Goal: Check status: Check status

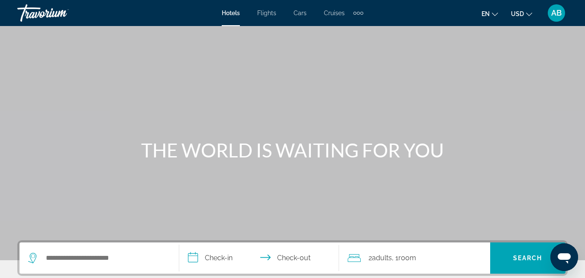
click at [563, 11] on div "AB" at bounding box center [556, 12] width 17 height 17
click at [560, 13] on span "HH" at bounding box center [556, 13] width 11 height 9
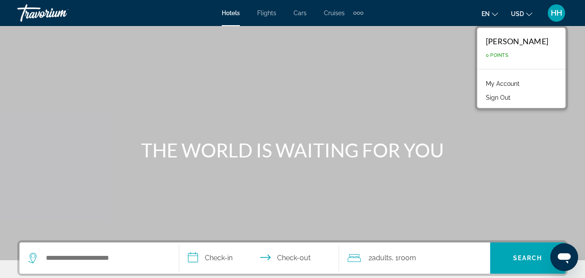
click at [518, 79] on link "My Account" at bounding box center [503, 83] width 42 height 11
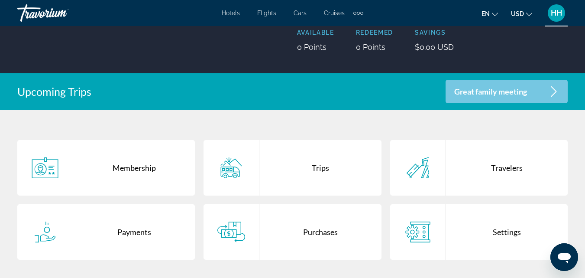
scroll to position [130, 0]
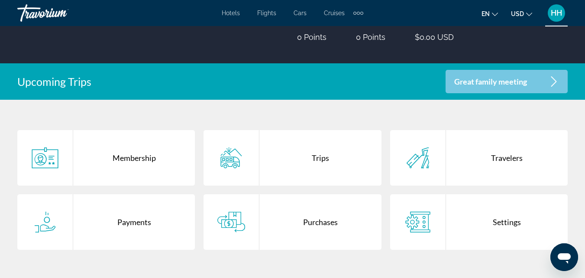
click at [490, 160] on div "Travelers" at bounding box center [507, 157] width 122 height 55
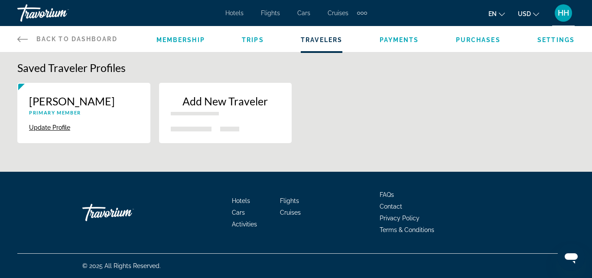
click at [237, 121] on div "Add New Traveler" at bounding box center [226, 107] width 110 height 27
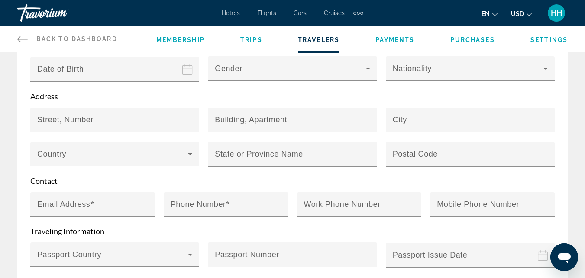
scroll to position [65, 0]
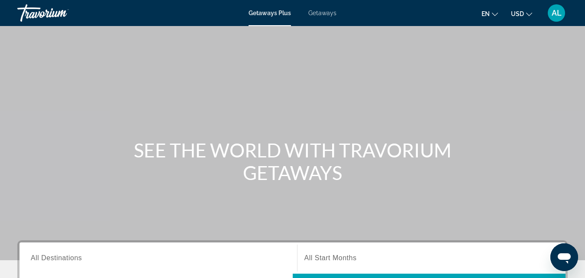
click at [558, 17] on span "AL" at bounding box center [557, 13] width 10 height 9
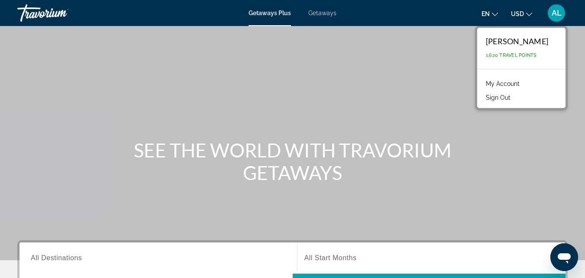
click at [510, 81] on link "My Account" at bounding box center [503, 83] width 42 height 11
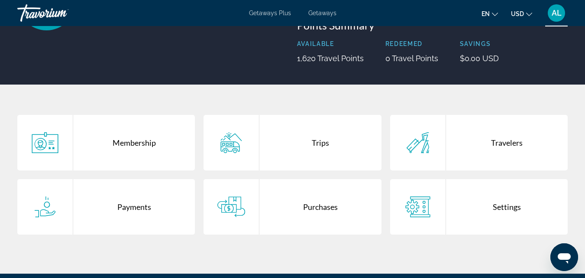
scroll to position [130, 0]
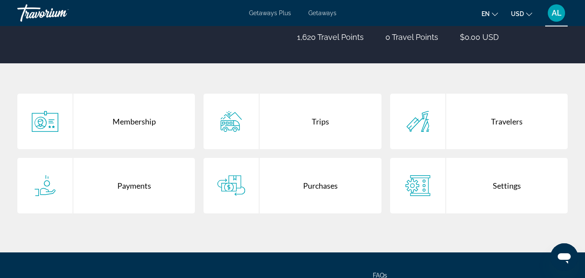
click at [317, 176] on div "Purchases" at bounding box center [321, 185] width 122 height 55
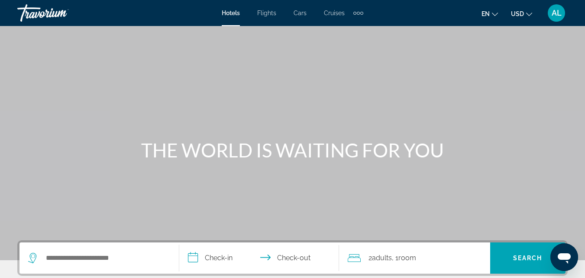
click at [558, 16] on span "AL" at bounding box center [557, 13] width 10 height 9
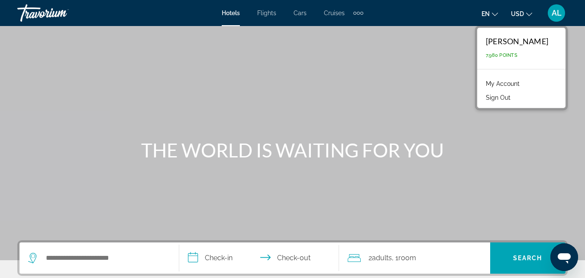
click at [517, 84] on link "My Account" at bounding box center [503, 83] width 42 height 11
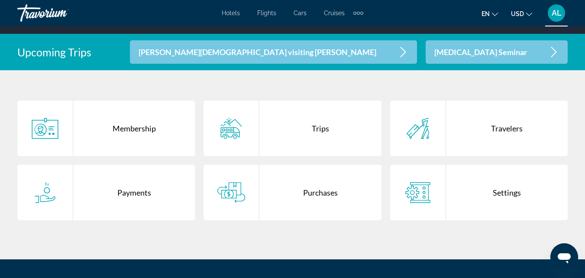
scroll to position [173, 0]
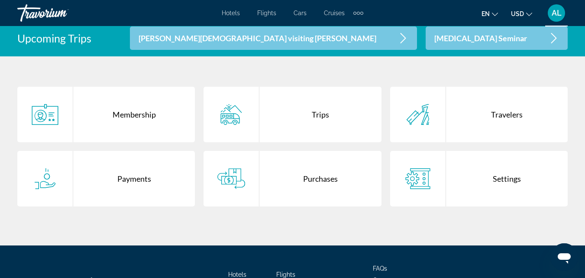
click at [327, 163] on div "Purchases" at bounding box center [321, 178] width 122 height 55
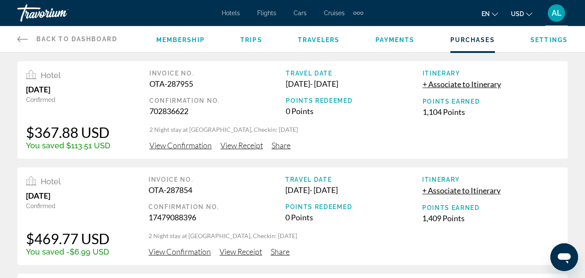
click at [181, 144] on span "View Confirmation" at bounding box center [180, 145] width 62 height 10
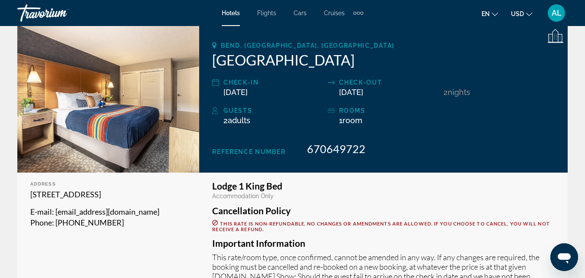
scroll to position [130, 0]
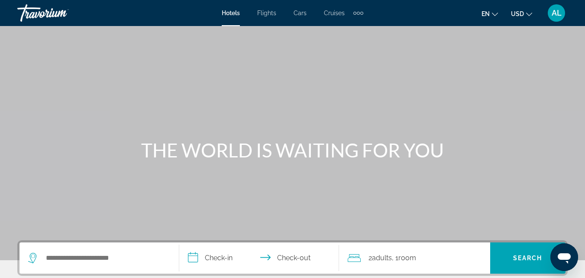
click at [558, 16] on span "AL" at bounding box center [557, 13] width 10 height 9
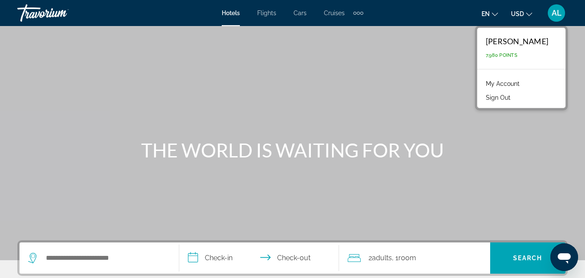
click at [508, 81] on link "My Account" at bounding box center [503, 83] width 42 height 11
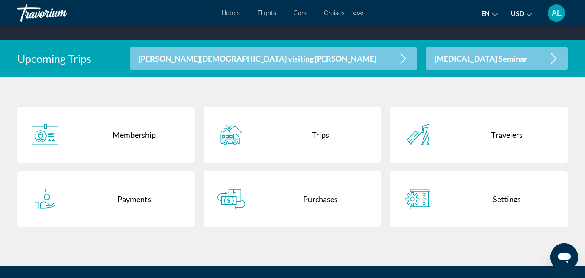
scroll to position [173, 0]
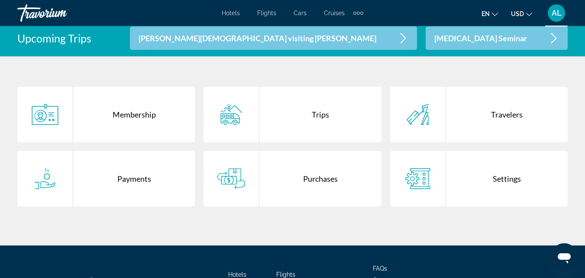
click at [319, 178] on div "Purchases" at bounding box center [321, 178] width 122 height 55
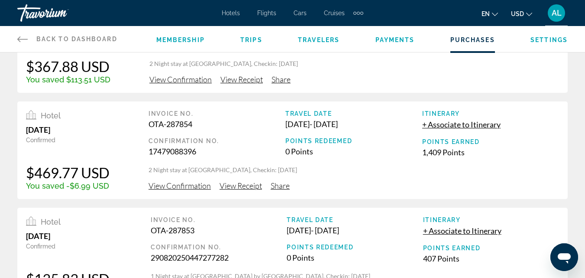
scroll to position [87, 0]
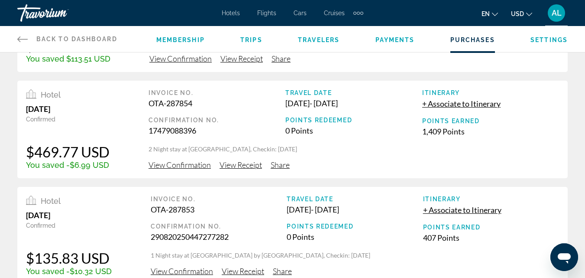
click at [198, 165] on span "View Confirmation" at bounding box center [180, 165] width 62 height 10
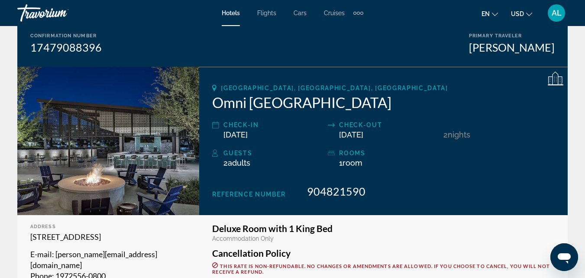
scroll to position [130, 0]
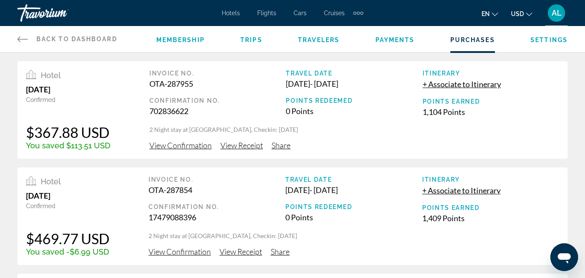
scroll to position [87, 0]
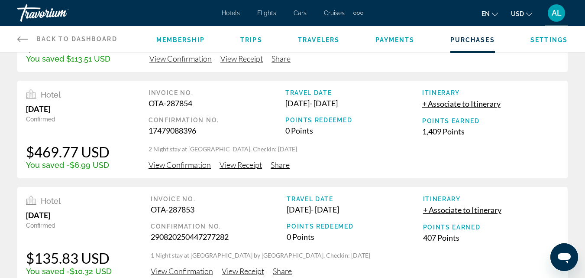
click at [184, 162] on span "View Confirmation" at bounding box center [180, 165] width 62 height 10
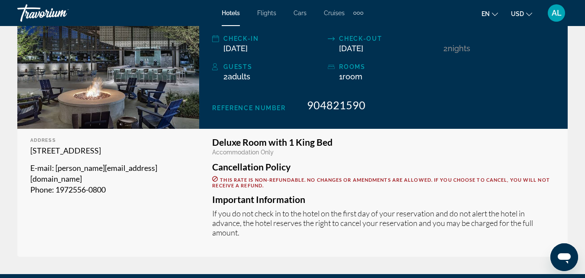
scroll to position [173, 0]
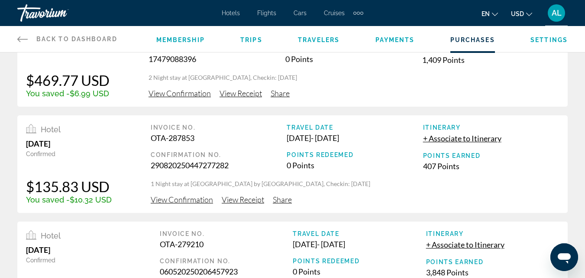
scroll to position [173, 0]
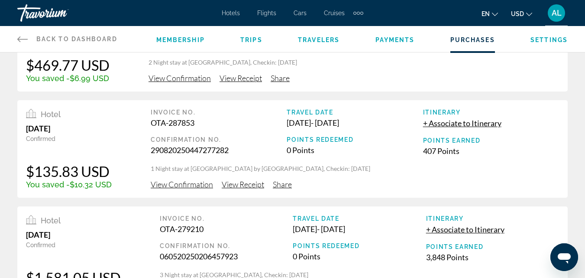
click at [188, 182] on span "View Confirmation" at bounding box center [182, 184] width 62 height 10
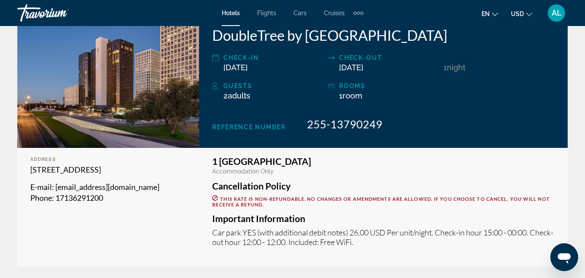
scroll to position [173, 0]
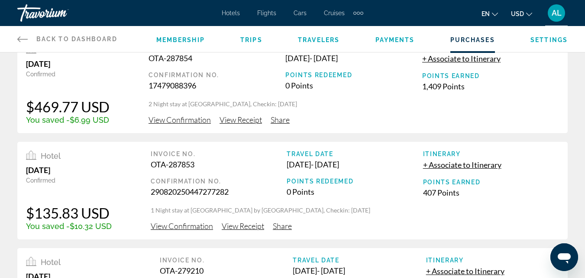
scroll to position [130, 0]
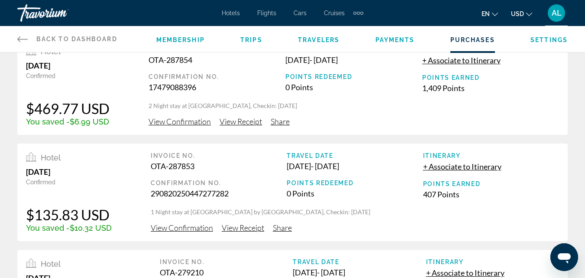
click at [189, 124] on span "View Confirmation" at bounding box center [180, 122] width 62 height 10
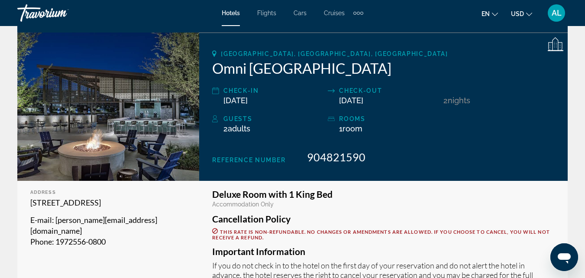
scroll to position [43, 0]
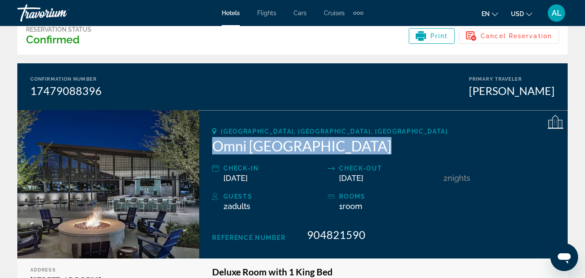
drag, startPoint x: 213, startPoint y: 143, endPoint x: 361, endPoint y: 143, distance: 148.2
click at [361, 143] on h2 "Omni Las Colinas Hotel" at bounding box center [383, 145] width 343 height 17
copy h2 "Omni Las Colinas Hotel"
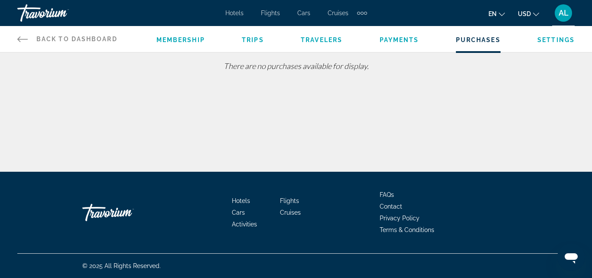
click at [458, 41] on span "Purchases" at bounding box center [478, 39] width 45 height 7
click at [23, 39] on icon "Main content" at bounding box center [22, 39] width 10 height 6
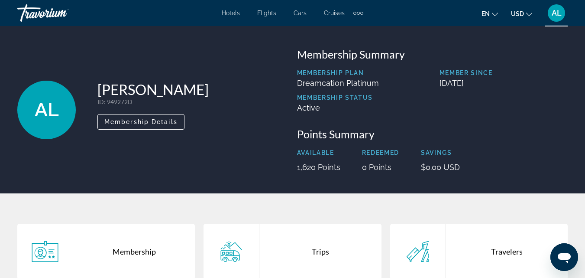
scroll to position [130, 0]
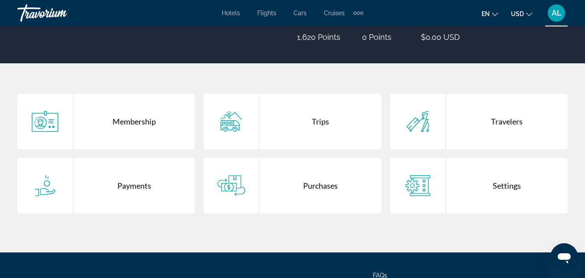
click at [296, 177] on div "Purchases" at bounding box center [321, 185] width 122 height 55
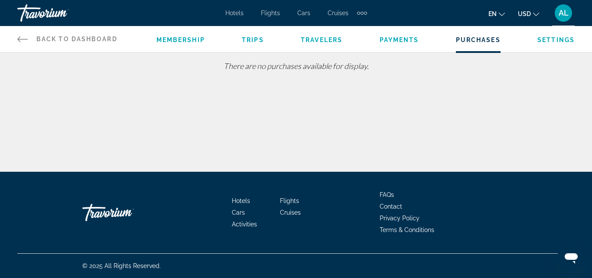
click at [565, 10] on span "AL" at bounding box center [563, 13] width 10 height 9
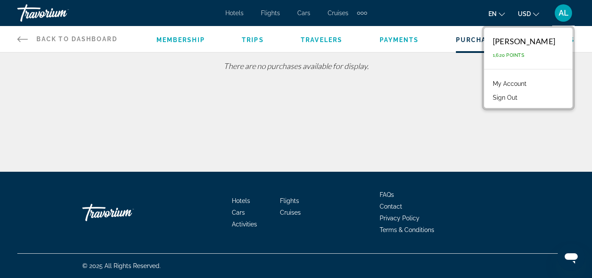
click at [522, 82] on link "My Account" at bounding box center [509, 83] width 42 height 11
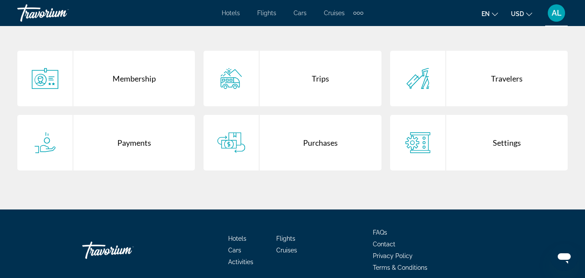
scroll to position [173, 0]
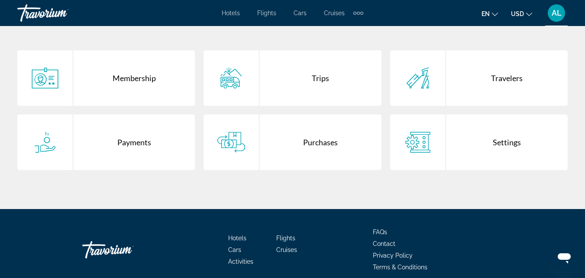
click at [307, 146] on div "Purchases" at bounding box center [321, 141] width 122 height 55
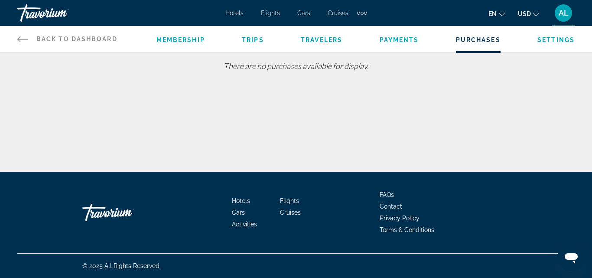
click at [565, 6] on div "AL" at bounding box center [563, 12] width 17 height 17
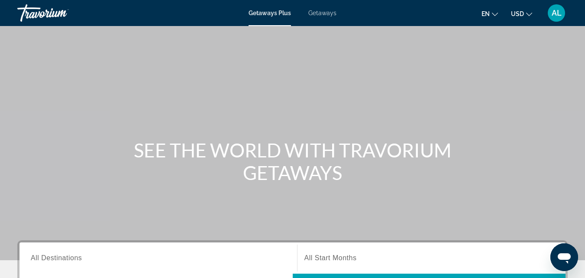
click at [556, 15] on span "AL" at bounding box center [557, 13] width 10 height 9
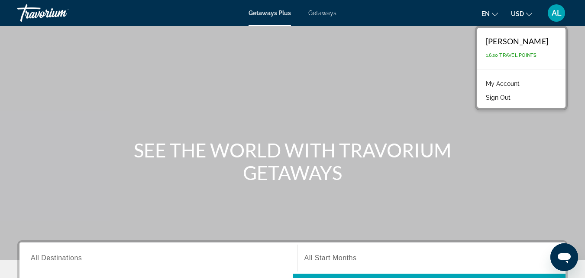
click at [518, 81] on link "My Account" at bounding box center [503, 83] width 42 height 11
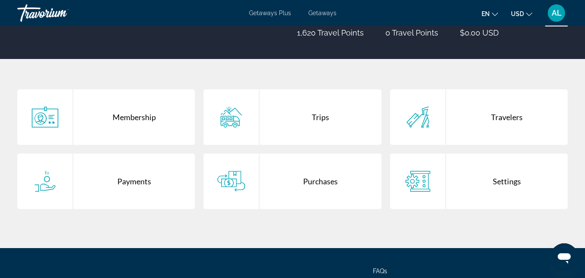
scroll to position [173, 0]
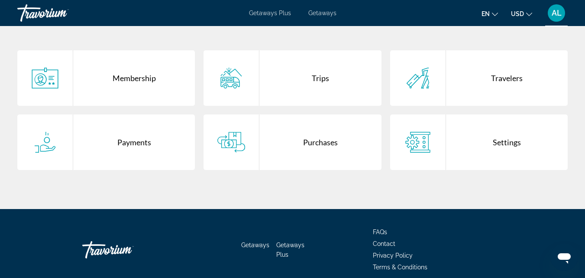
click at [324, 129] on div "Purchases" at bounding box center [321, 141] width 122 height 55
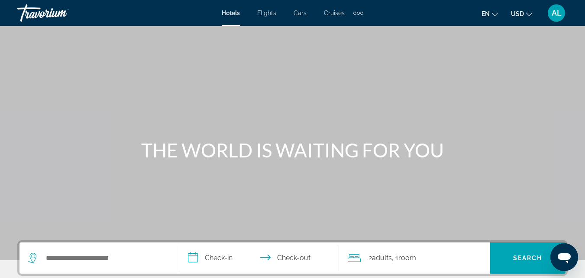
click at [561, 8] on div "AL" at bounding box center [556, 12] width 17 height 17
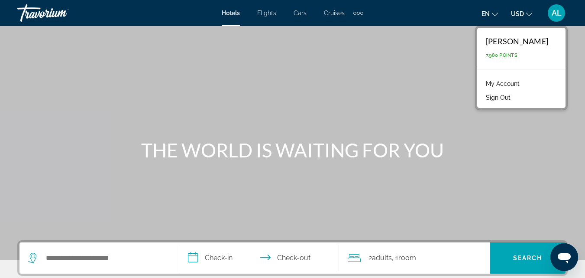
click at [519, 80] on link "My Account" at bounding box center [503, 83] width 42 height 11
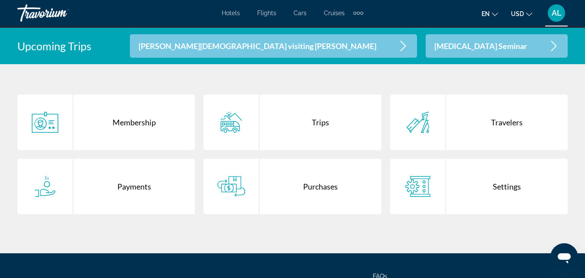
scroll to position [217, 0]
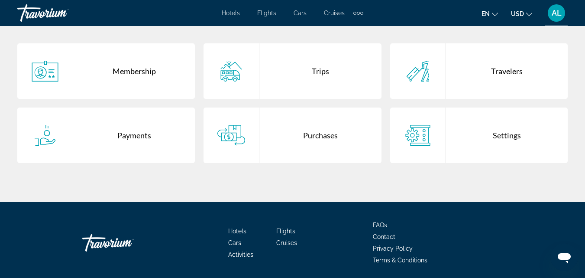
click at [330, 131] on div "Purchases" at bounding box center [321, 134] width 122 height 55
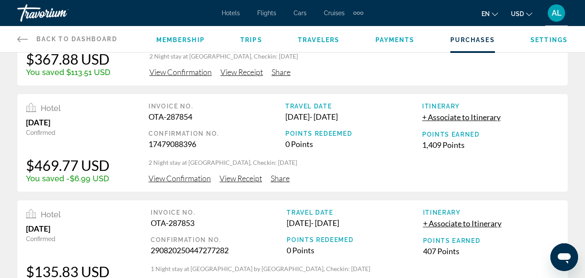
scroll to position [87, 0]
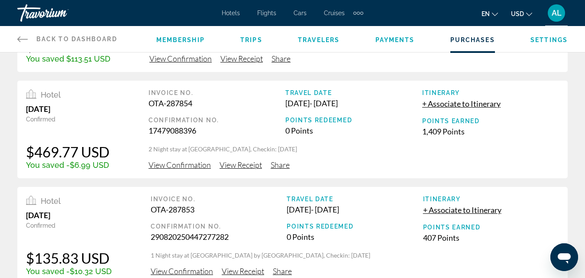
drag, startPoint x: 286, startPoint y: 103, endPoint x: 381, endPoint y: 104, distance: 94.9
click at [381, 104] on div "Sep 25, 2025 - Sep 27, 2025" at bounding box center [353, 103] width 137 height 10
copy div "Sep 25, 2025 - Sep 27, 2025"
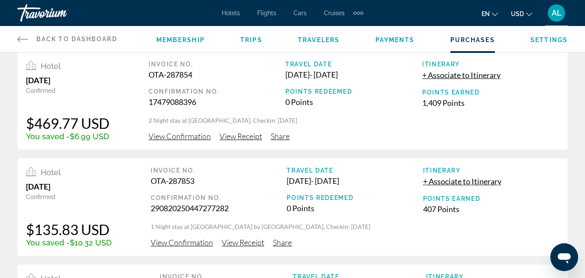
scroll to position [130, 0]
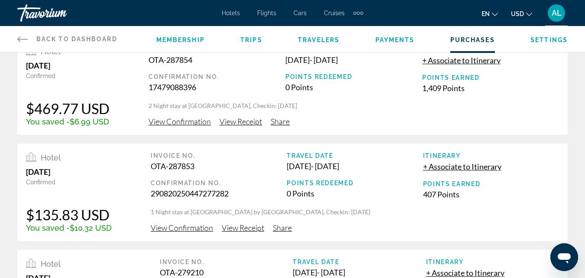
click at [180, 227] on span "View Confirmation" at bounding box center [182, 228] width 62 height 10
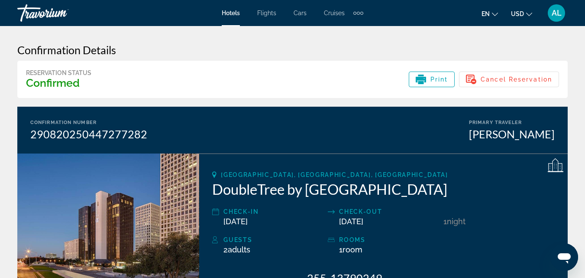
drag, startPoint x: 216, startPoint y: 190, endPoint x: 541, endPoint y: 191, distance: 324.9
click at [541, 191] on h2 "DoubleTree by Hilton Hotel Houston Greenway Plaza" at bounding box center [383, 188] width 343 height 17
copy h2 "DoubleTree by Hilton Hotel Houston Greenway Plaza"
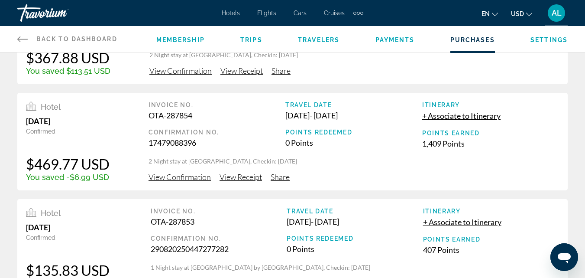
scroll to position [87, 0]
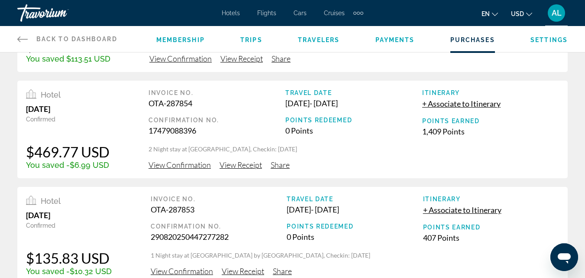
drag, startPoint x: 285, startPoint y: 206, endPoint x: 376, endPoint y: 208, distance: 91.0
click at [376, 208] on div "Invoice No. OTA-287853 Confirmation No. 290820250447277282 Travel Date Sep 27, …" at bounding box center [355, 222] width 409 height 55
click at [376, 208] on div "Sep 27, 2025 - Sep 28, 2025" at bounding box center [355, 209] width 136 height 10
drag, startPoint x: 385, startPoint y: 208, endPoint x: 286, endPoint y: 211, distance: 98.8
click at [287, 211] on div "Sep 27, 2025 - Sep 28, 2025" at bounding box center [355, 209] width 136 height 10
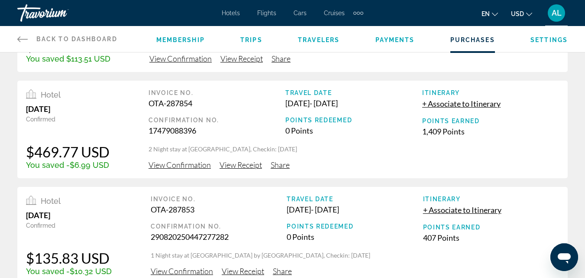
copy div "Sep 27, 2025 - Sep 28, 2025"
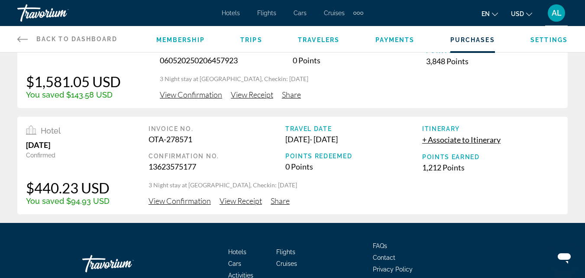
scroll to position [390, 0]
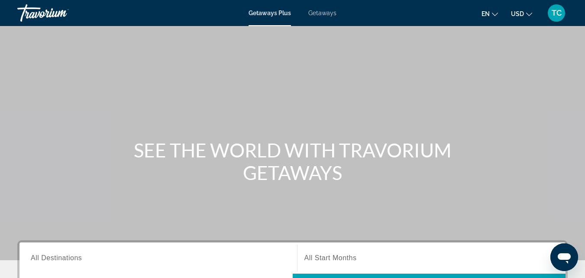
click at [559, 18] on div "TC" at bounding box center [556, 12] width 17 height 17
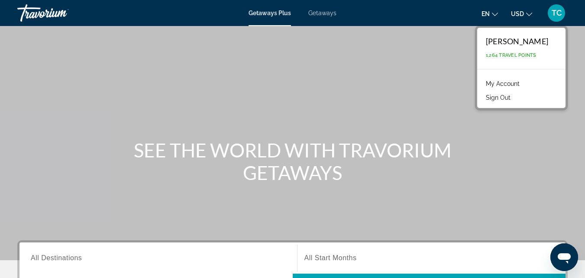
click at [508, 78] on link "My Account" at bounding box center [503, 83] width 42 height 11
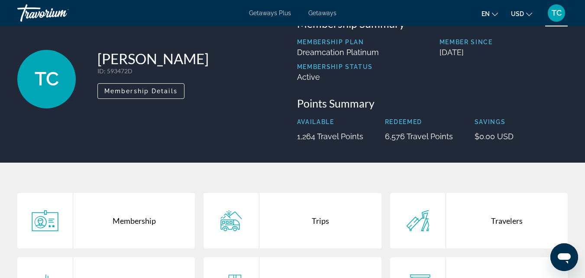
scroll to position [130, 0]
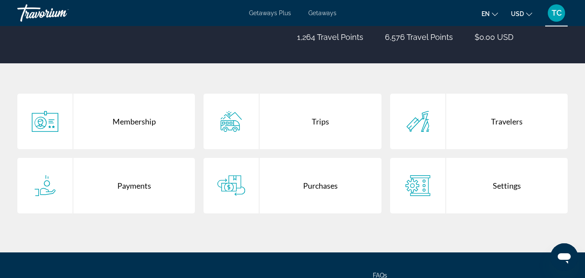
click at [330, 170] on div "Purchases" at bounding box center [321, 185] width 122 height 55
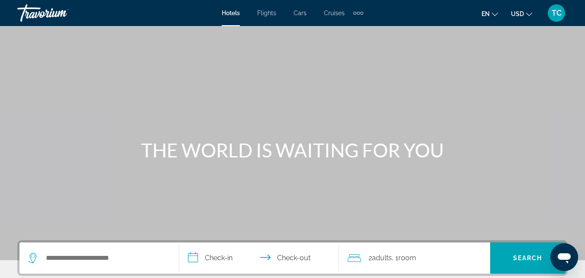
click at [558, 13] on span "TC" at bounding box center [557, 13] width 10 height 9
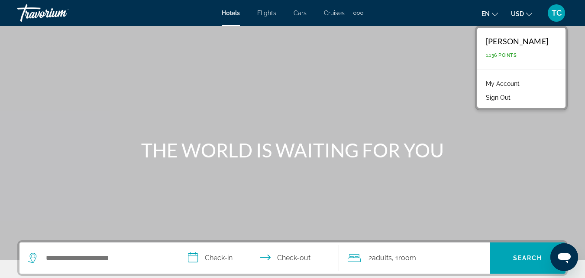
click at [508, 79] on link "My Account" at bounding box center [503, 83] width 42 height 11
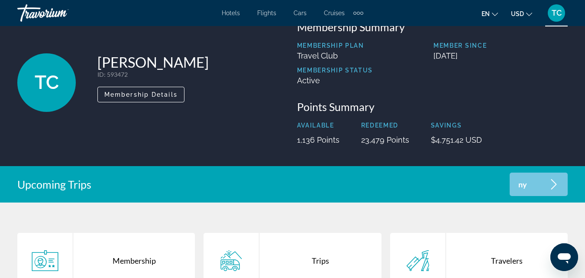
scroll to position [130, 0]
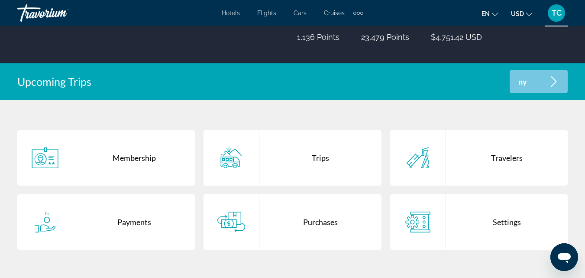
click at [335, 205] on div "Purchases" at bounding box center [321, 221] width 122 height 55
